Goal: Task Accomplishment & Management: Use online tool/utility

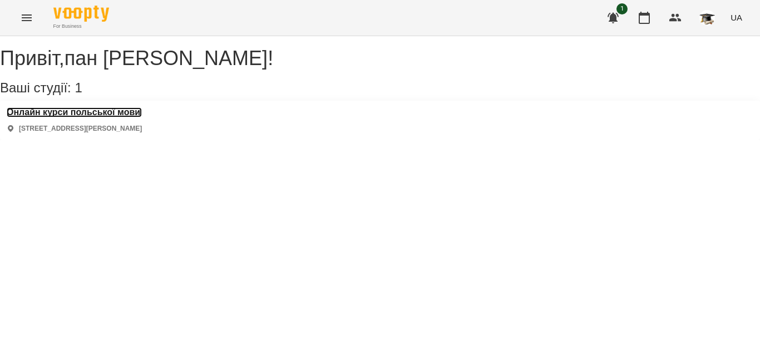
click at [40, 117] on h3 "Онлайн курси польської мови" at bounding box center [74, 112] width 135 height 10
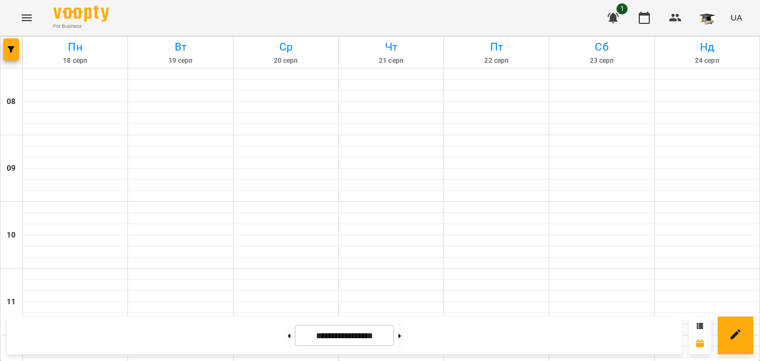
scroll to position [668, 0]
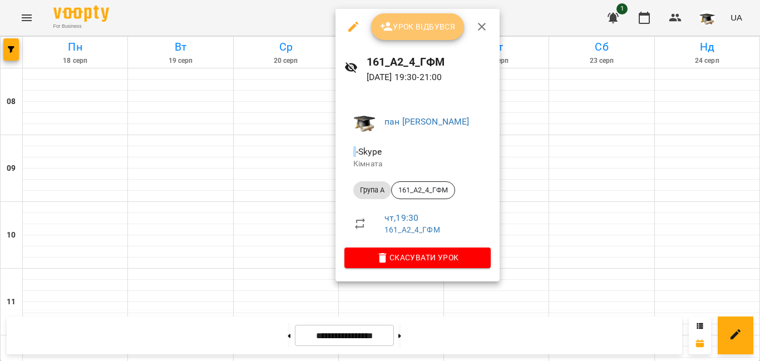
click at [415, 26] on span "Урок відбувся" at bounding box center [418, 26] width 76 height 13
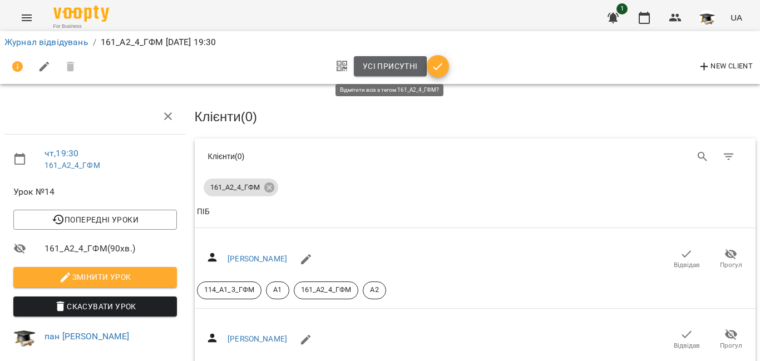
click at [377, 67] on span "Усі присутні" at bounding box center [390, 66] width 55 height 13
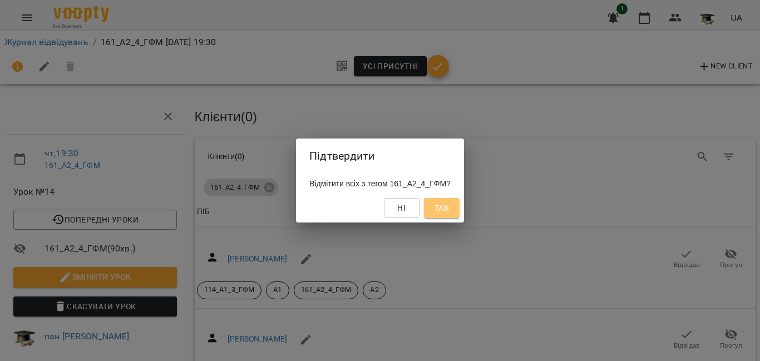
click at [449, 211] on span "Так" at bounding box center [442, 207] width 14 height 13
